Goal: Task Accomplishment & Management: Manage account settings

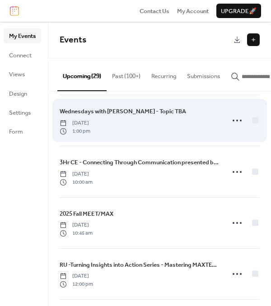
scroll to position [226, 0]
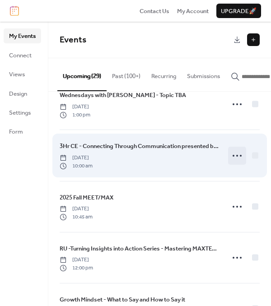
click at [232, 159] on icon at bounding box center [237, 155] width 14 height 14
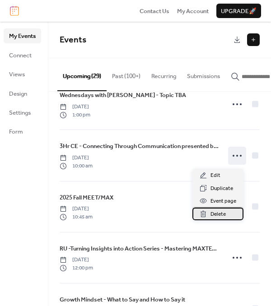
click at [211, 216] on span "Delete" at bounding box center [217, 214] width 15 height 9
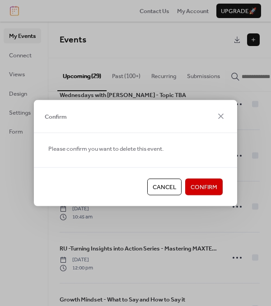
click at [199, 188] on span "Confirm" at bounding box center [203, 187] width 27 height 9
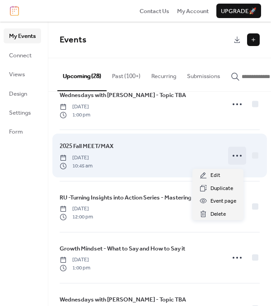
click at [233, 158] on icon at bounding box center [237, 155] width 14 height 14
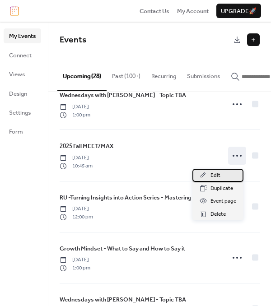
click at [220, 174] on div "Edit" at bounding box center [217, 175] width 51 height 13
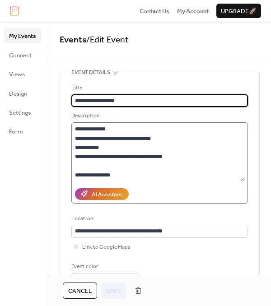
scroll to position [147, 0]
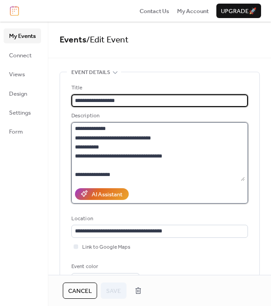
click at [174, 159] on textarea at bounding box center [157, 151] width 173 height 59
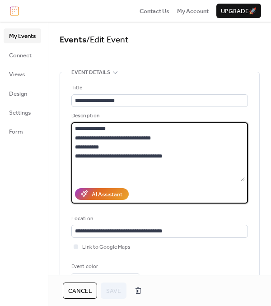
scroll to position [157, 0]
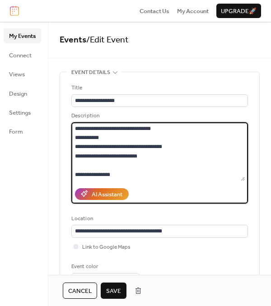
type textarea "**********"
click at [111, 287] on span "Save" at bounding box center [113, 291] width 15 height 9
